Goal: Task Accomplishment & Management: Complete application form

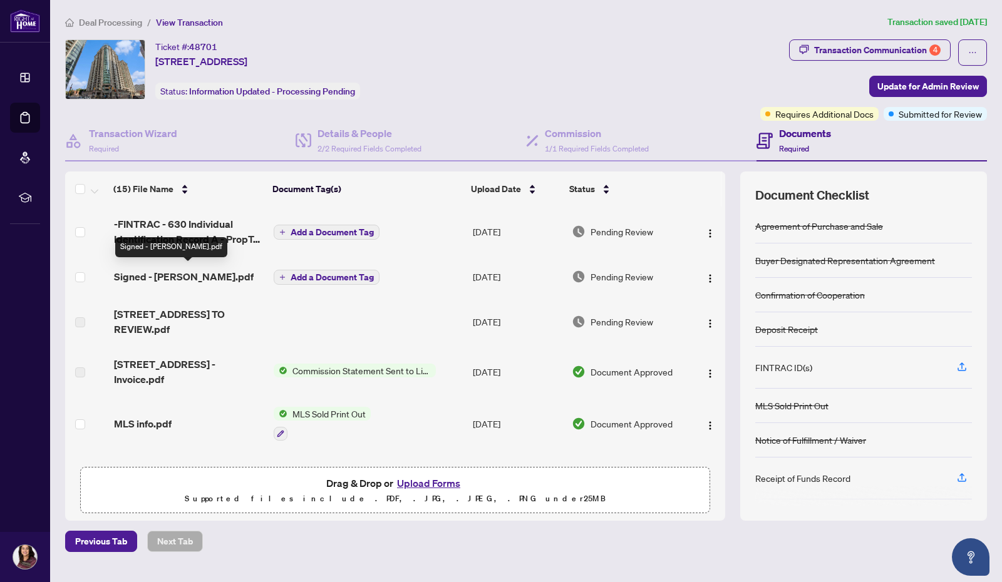
scroll to position [292, 0]
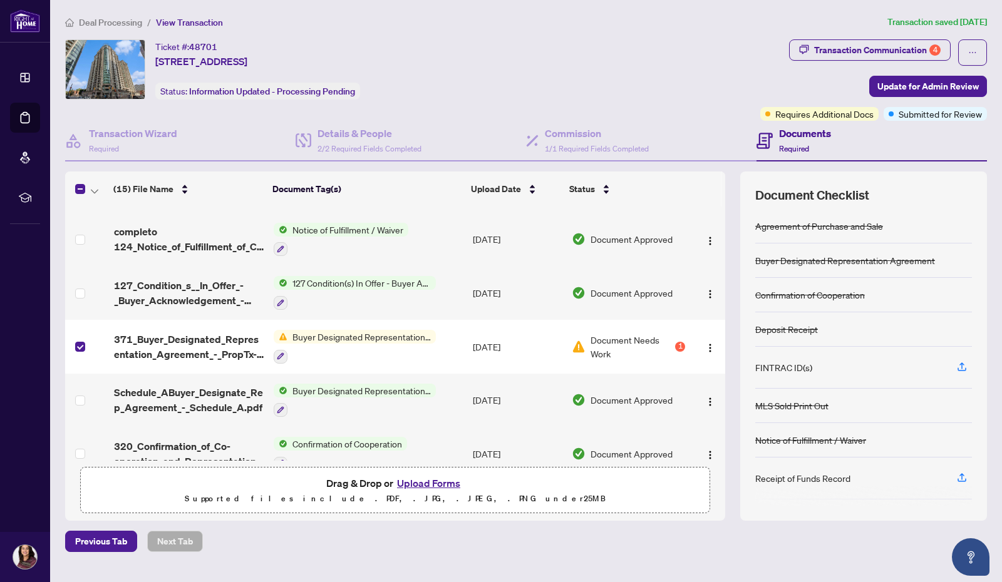
click at [838, 47] on div "Transaction Communication 4" at bounding box center [877, 50] width 127 height 20
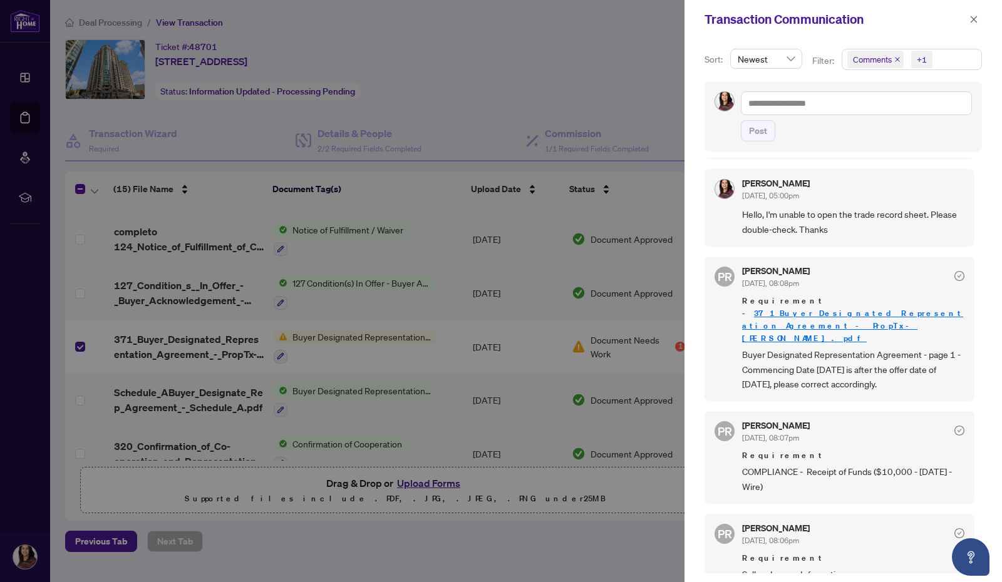
scroll to position [0, 0]
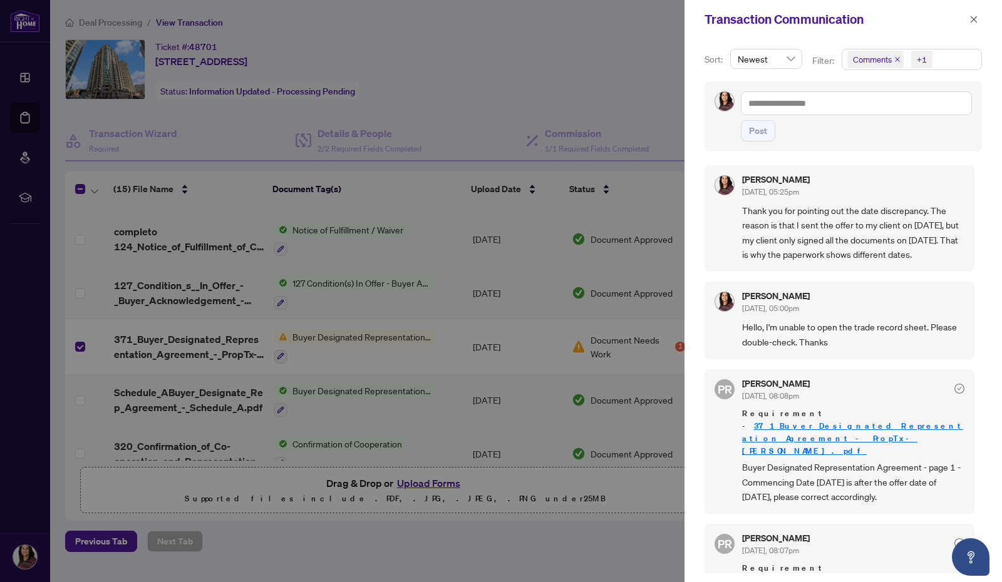
click at [262, 542] on div at bounding box center [501, 291] width 1002 height 582
click at [653, 547] on div at bounding box center [501, 291] width 1002 height 582
click at [974, 18] on icon "close" at bounding box center [973, 19] width 9 height 9
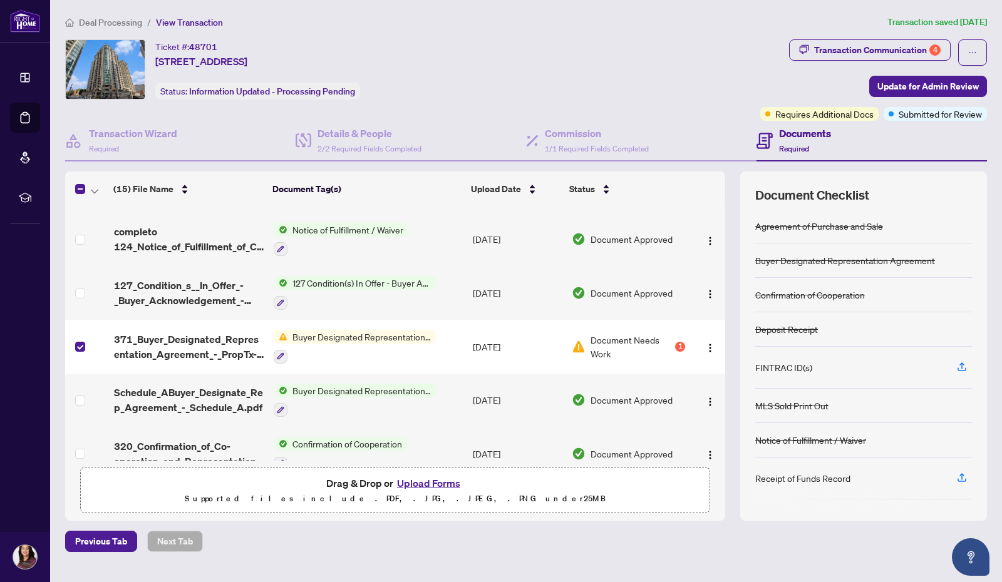
click at [705, 343] on img "button" at bounding box center [710, 348] width 10 height 10
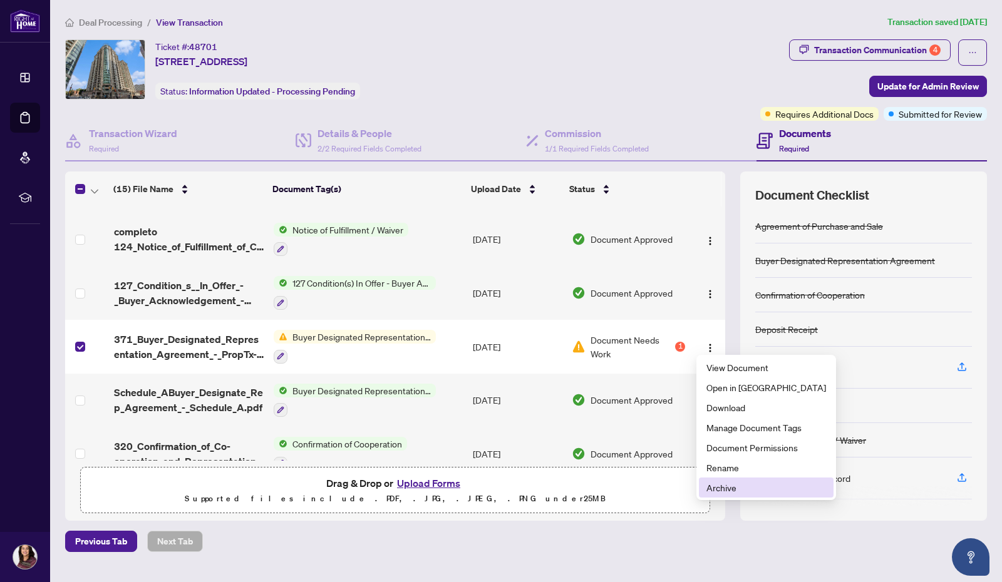
click at [726, 488] on span "Archive" at bounding box center [766, 488] width 120 height 14
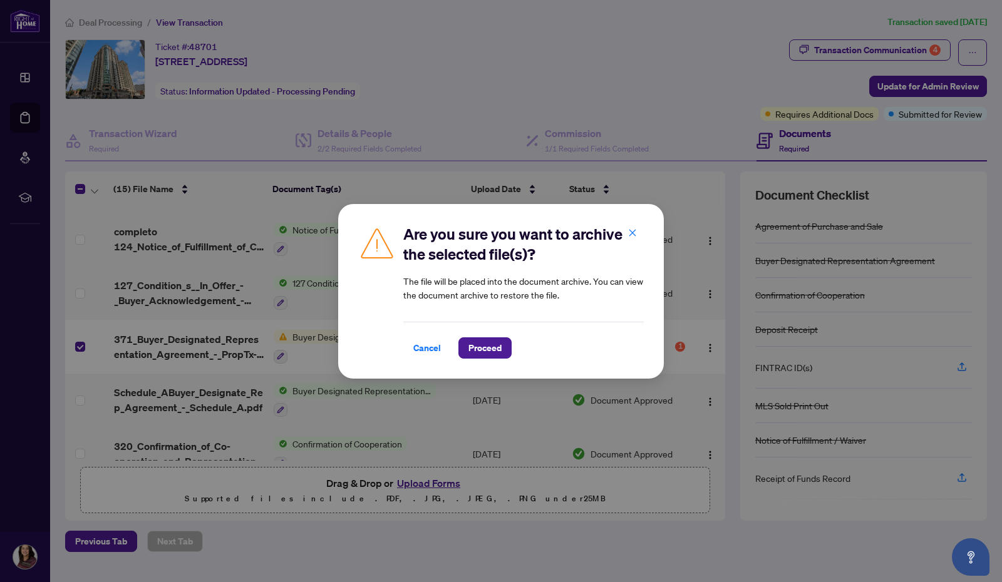
click at [489, 345] on span "Proceed" at bounding box center [484, 348] width 33 height 20
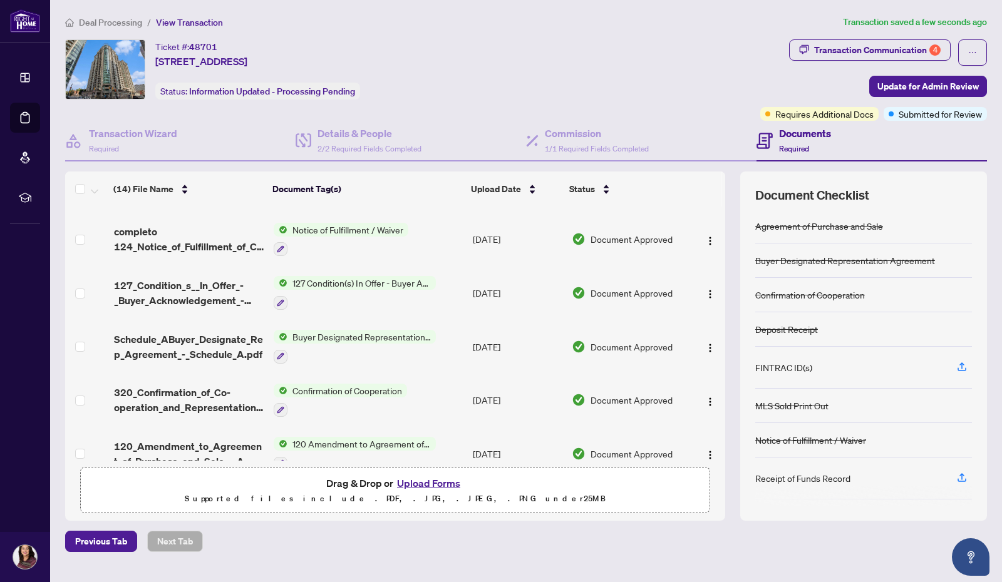
click at [443, 485] on button "Upload Forms" at bounding box center [428, 483] width 71 height 16
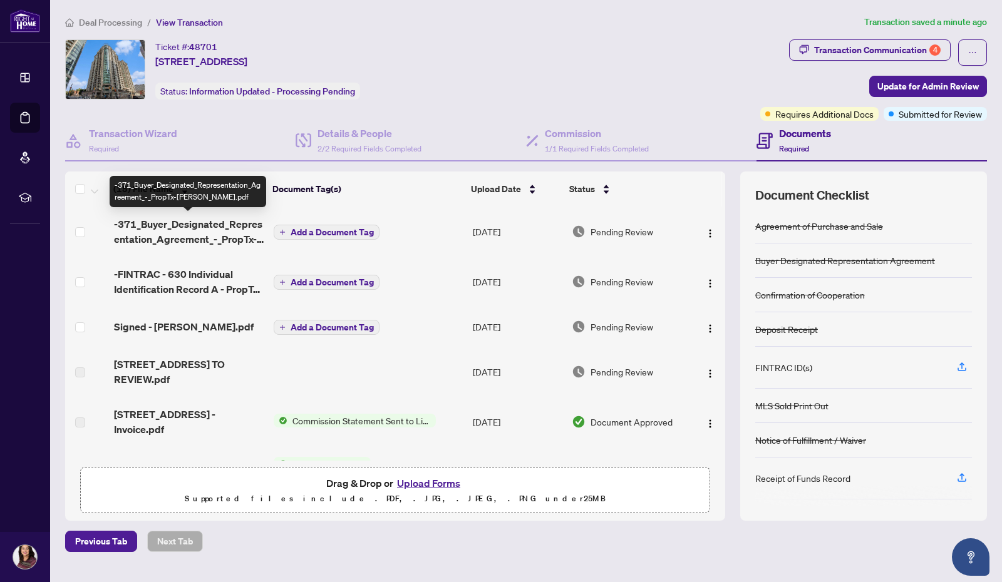
click at [175, 224] on span "-371_Buyer_Designated_Representation_Agreement_-_PropTx-[PERSON_NAME].pdf" at bounding box center [189, 232] width 150 height 30
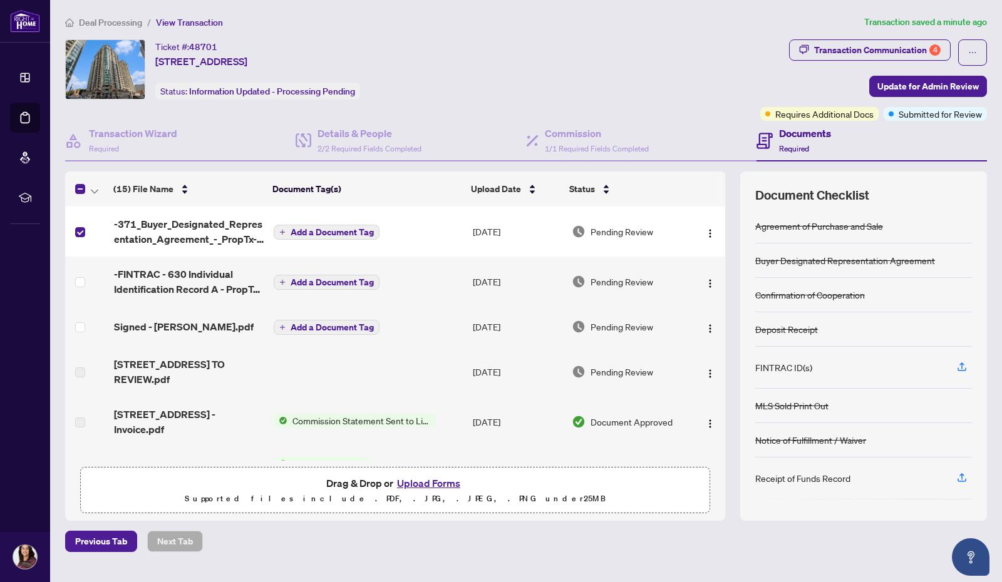
click at [889, 84] on span "Update for Admin Review" at bounding box center [927, 86] width 101 height 20
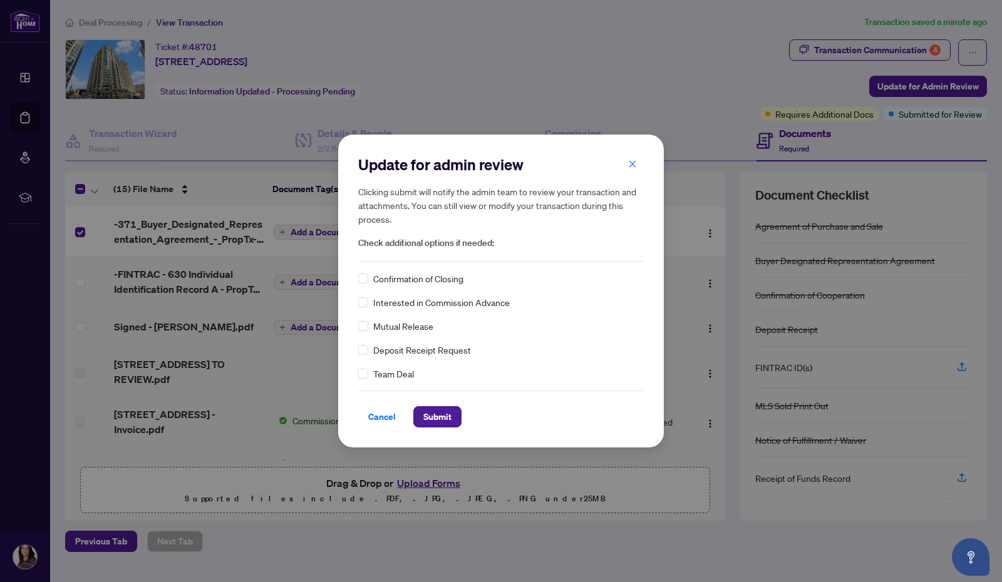
click at [440, 414] on span "Submit" at bounding box center [437, 417] width 28 height 20
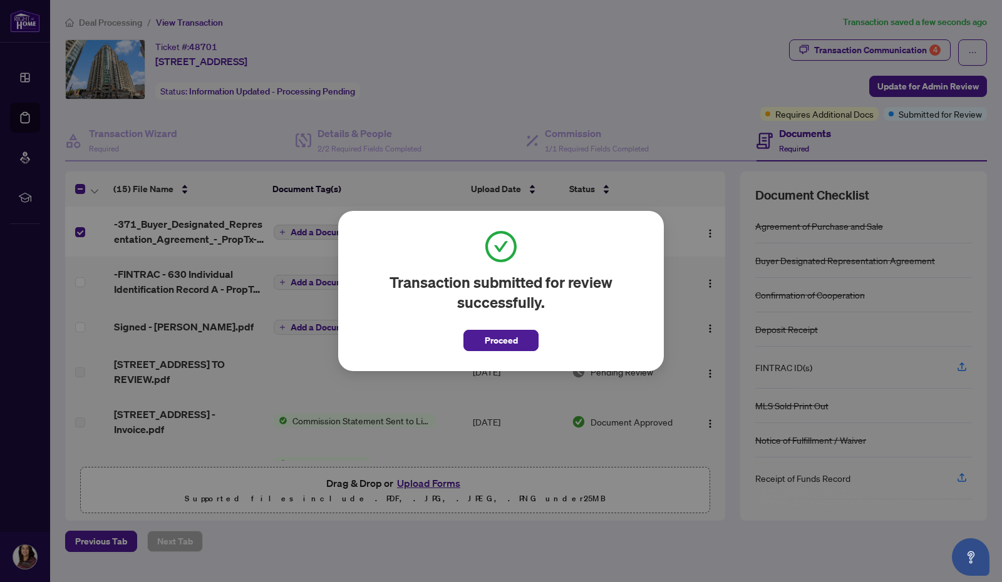
click at [497, 343] on span "Proceed" at bounding box center [501, 341] width 33 height 20
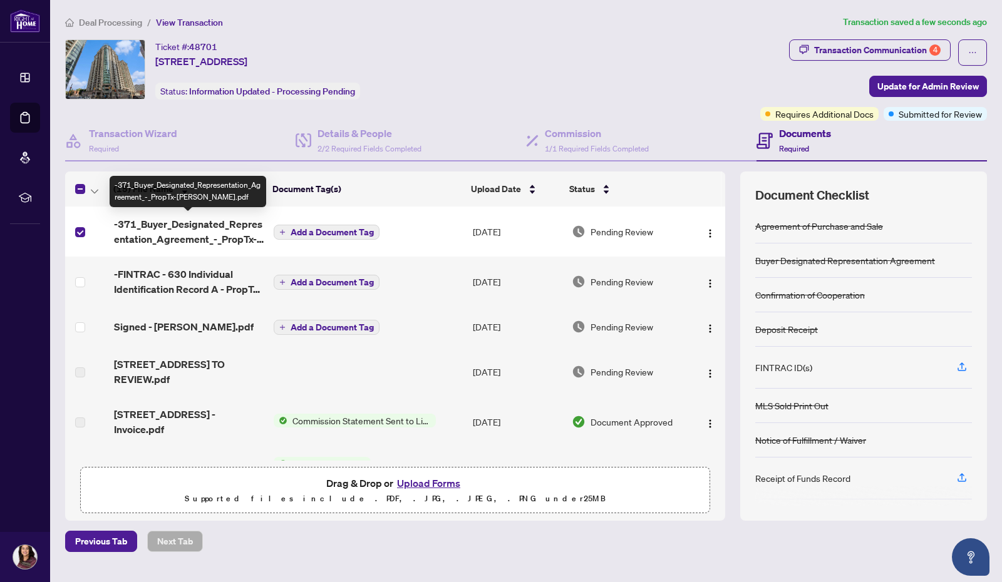
click at [203, 221] on span "-371_Buyer_Designated_Representation_Agreement_-_PropTx-[PERSON_NAME].pdf" at bounding box center [189, 232] width 150 height 30
